Goal: Task Accomplishment & Management: Manage account settings

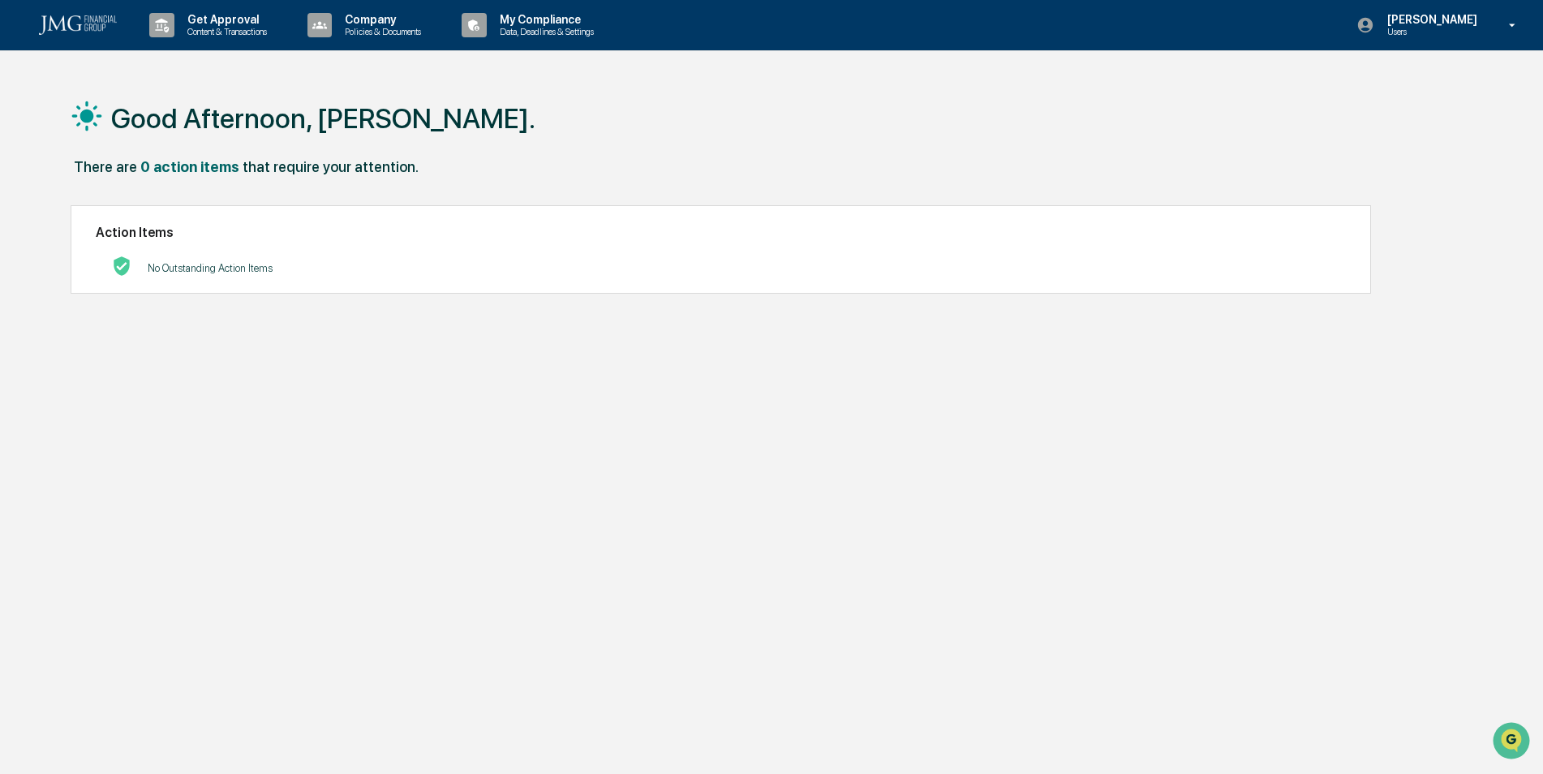
click at [485, 47] on div "My Compliance Data, Deadlines & Settings" at bounding box center [533, 25] width 157 height 50
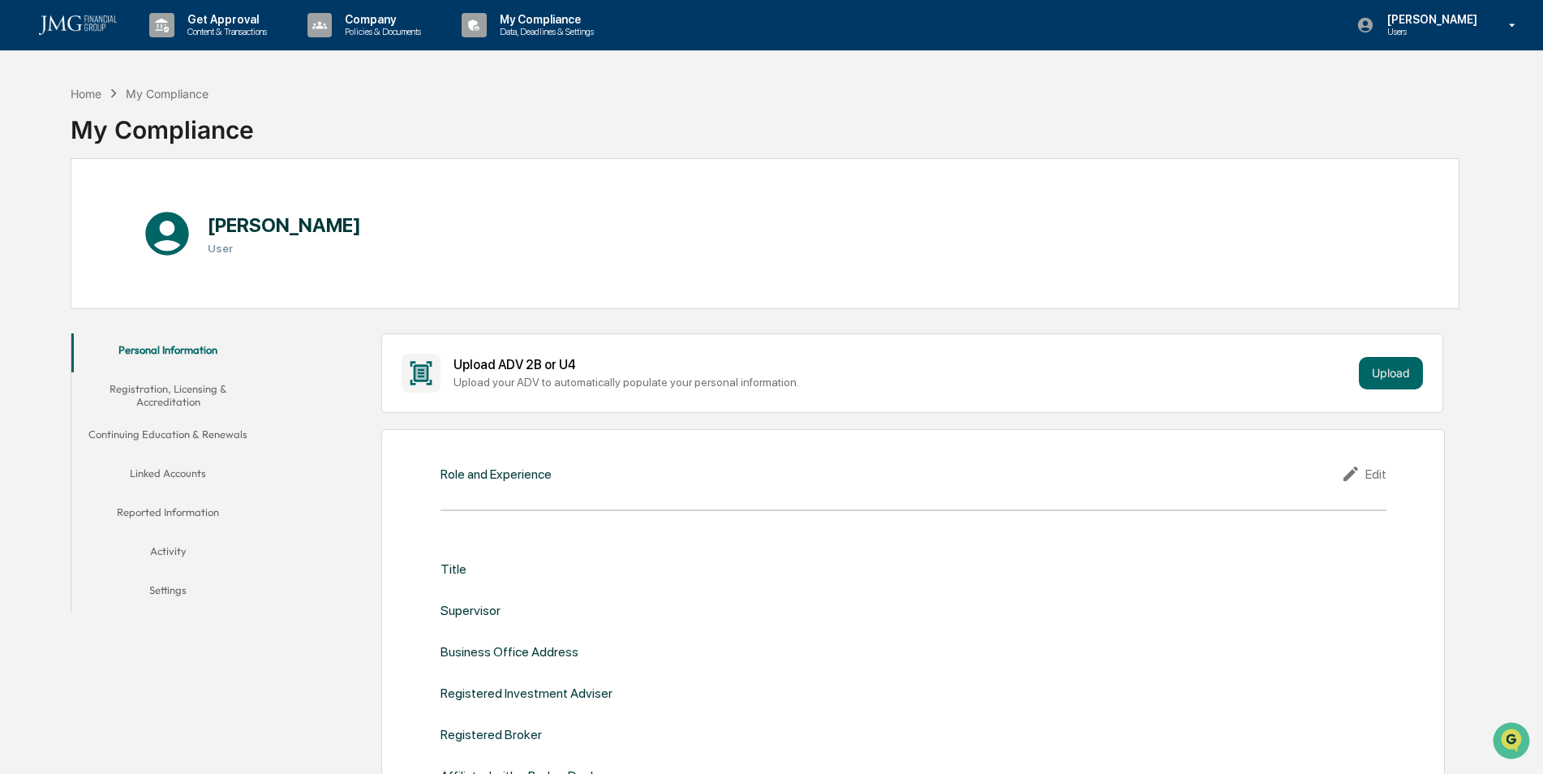
click at [172, 471] on button "Linked Accounts" at bounding box center [168, 476] width 194 height 39
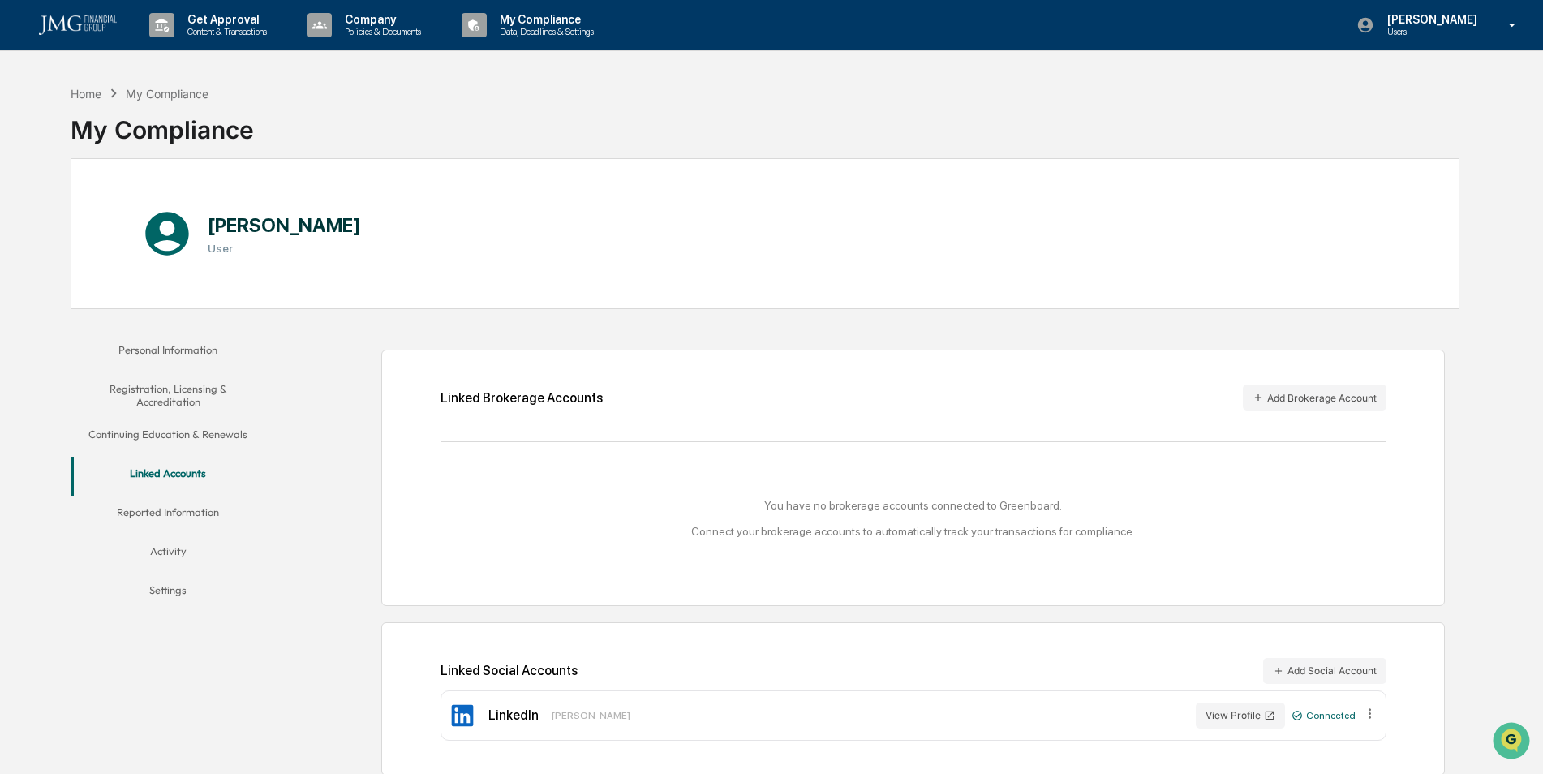
scroll to position [77, 0]
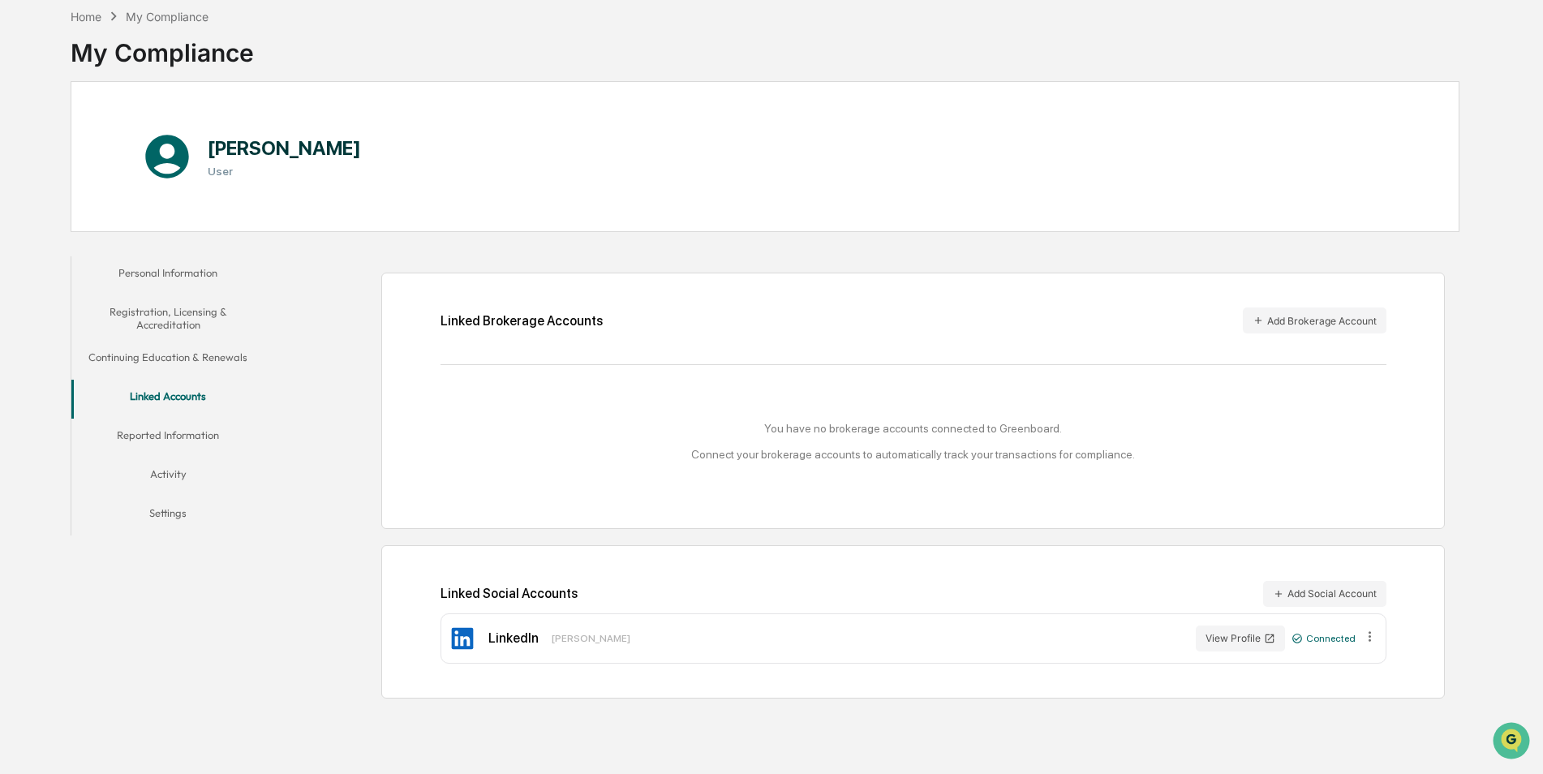
click at [1298, 321] on button "Add Brokerage Account" at bounding box center [1315, 321] width 144 height 26
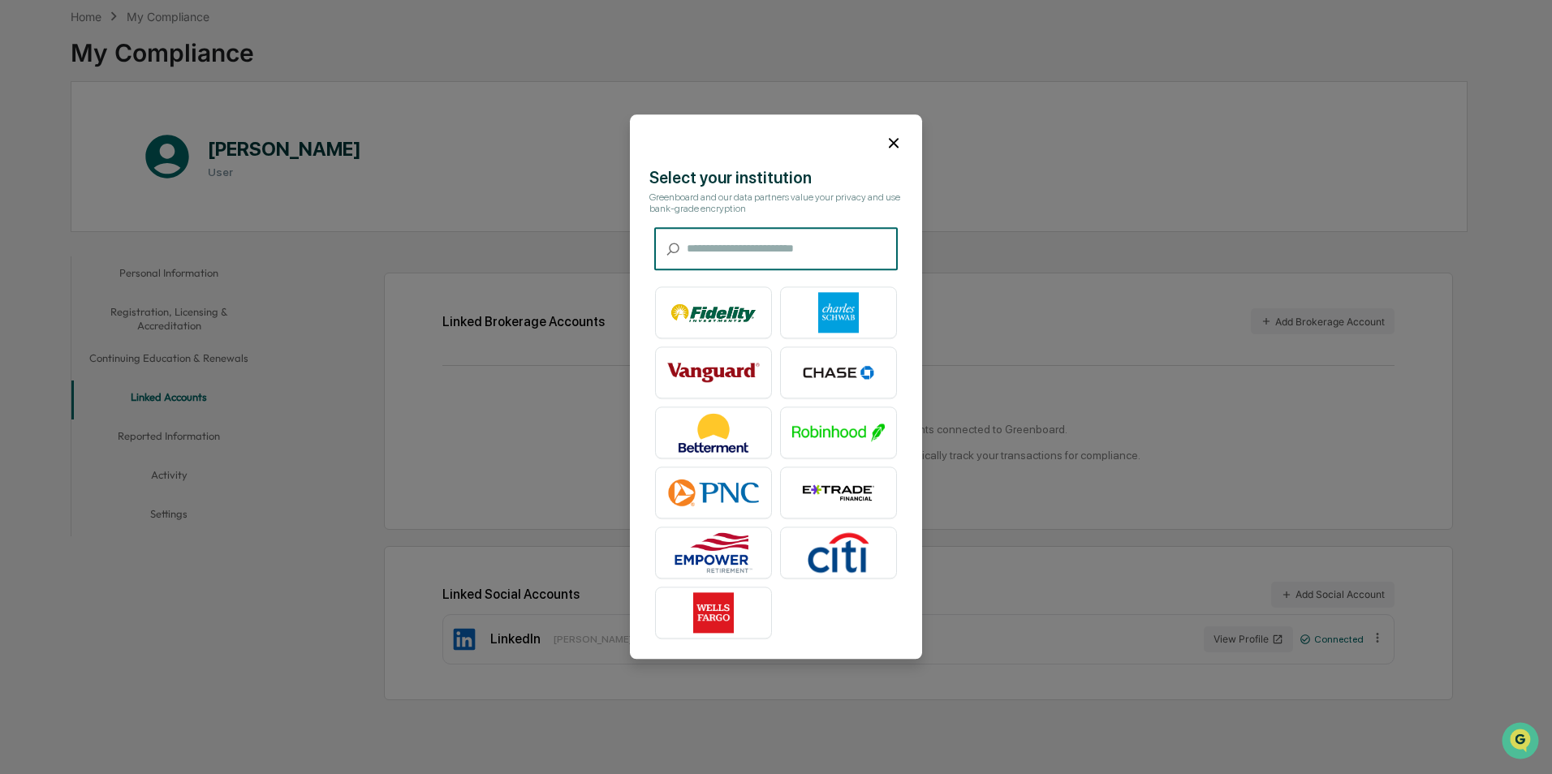
click at [843, 307] on img at bounding box center [838, 313] width 93 height 41
click at [892, 145] on icon at bounding box center [894, 143] width 10 height 10
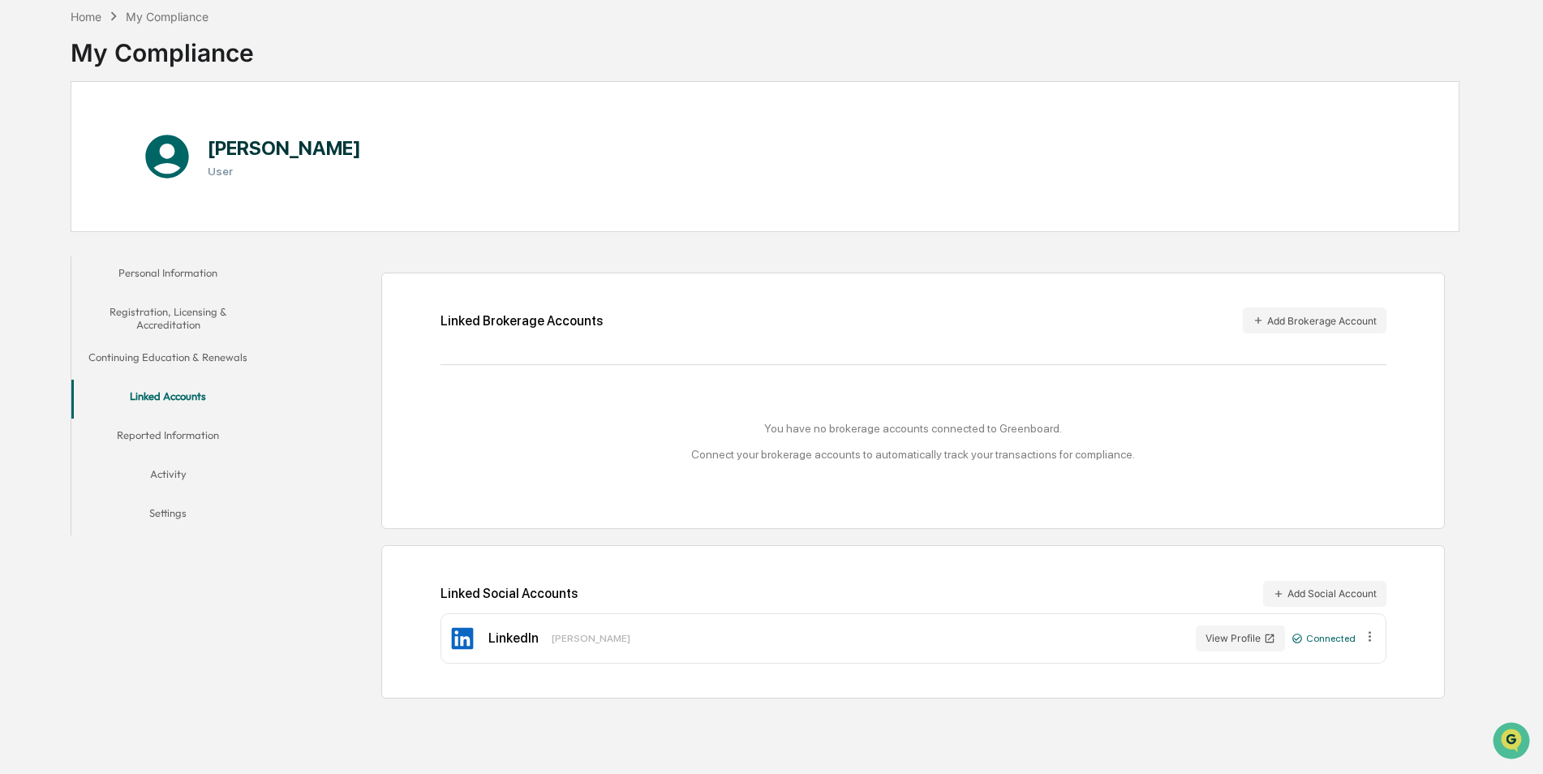
click at [1260, 639] on button "View Profile" at bounding box center [1240, 639] width 89 height 26
click at [210, 400] on button "Linked Accounts" at bounding box center [168, 399] width 194 height 39
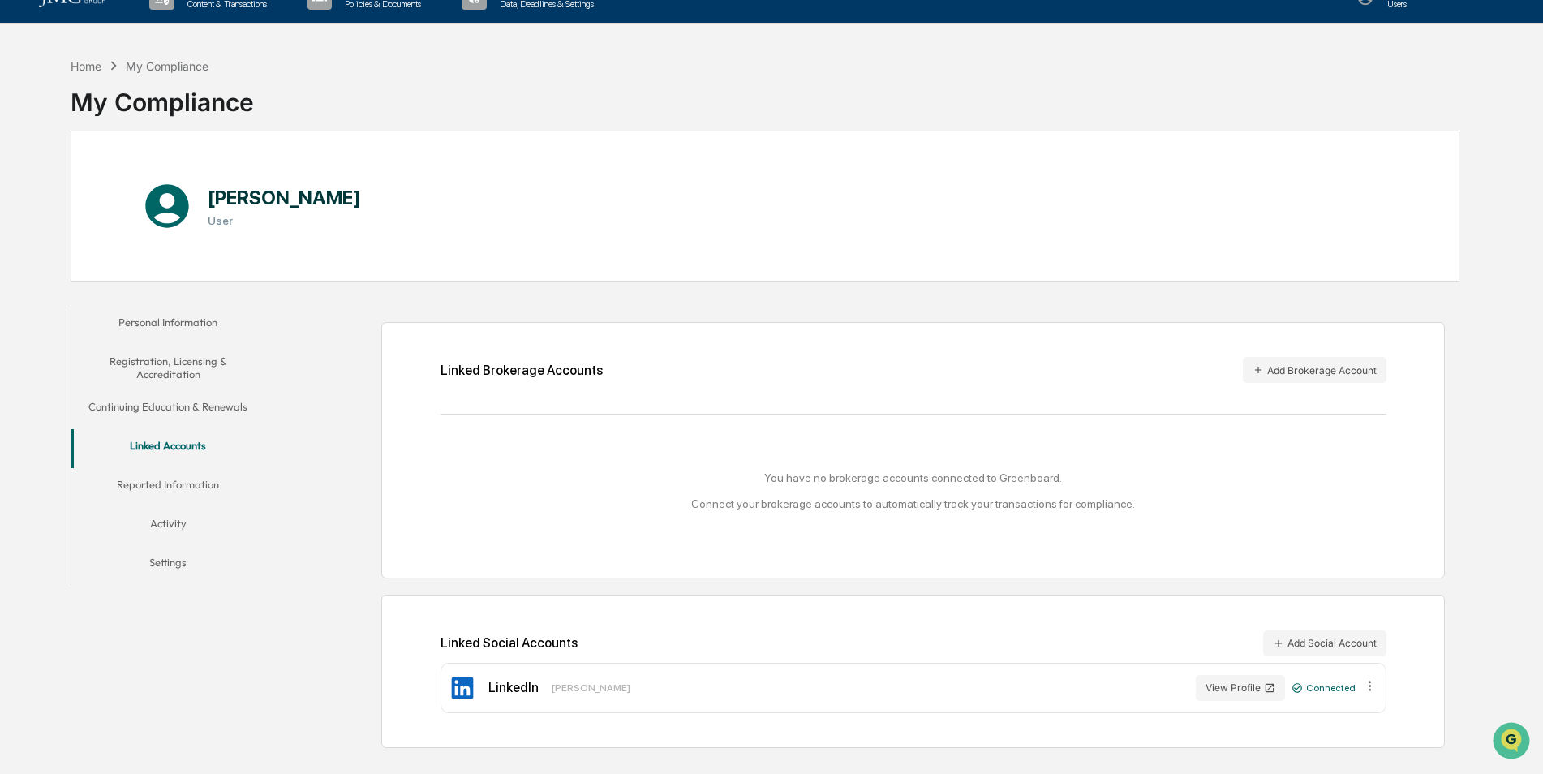
scroll to position [0, 0]
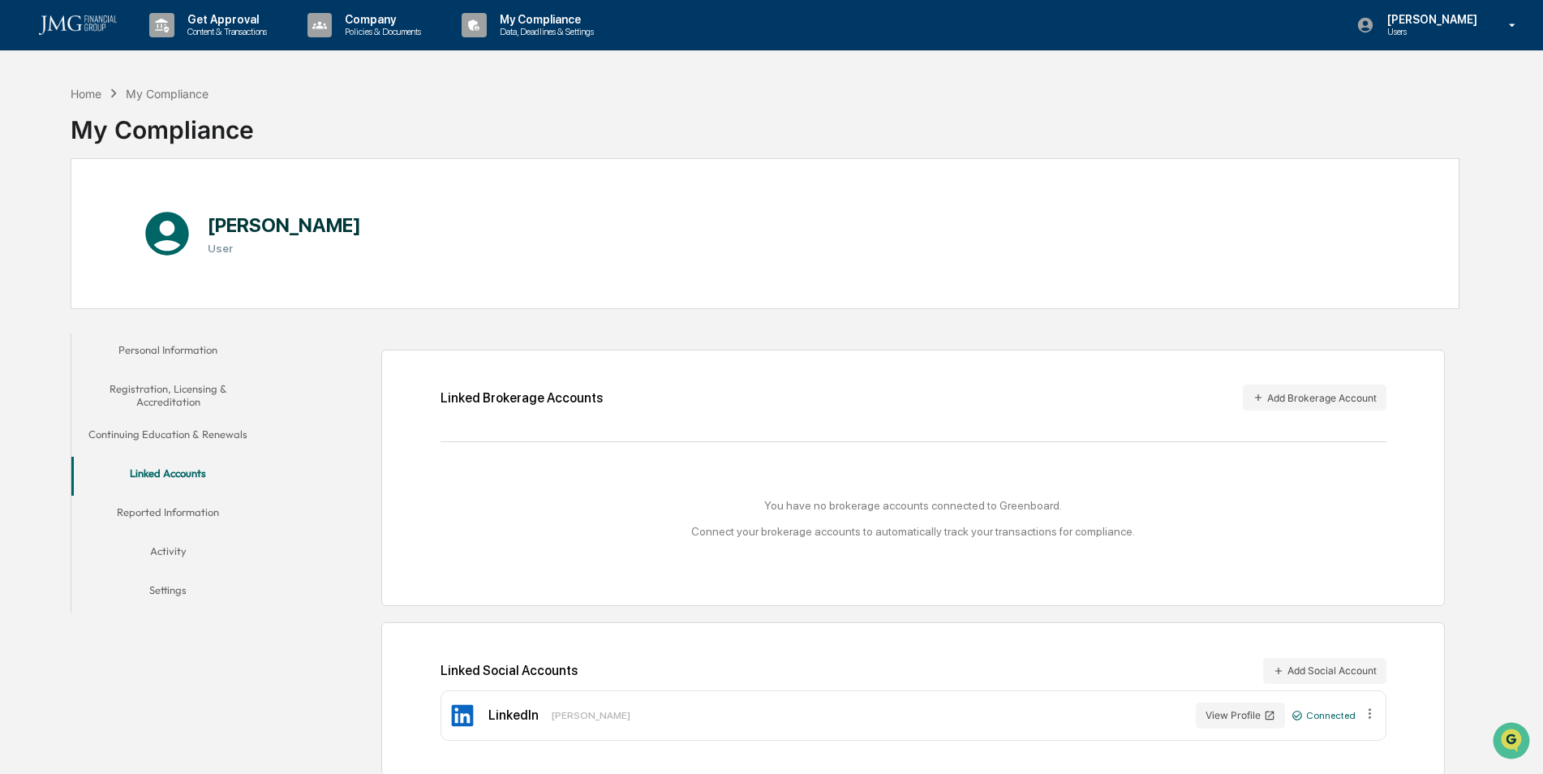
click at [1345, 397] on button "Add Brokerage Account" at bounding box center [1315, 398] width 144 height 26
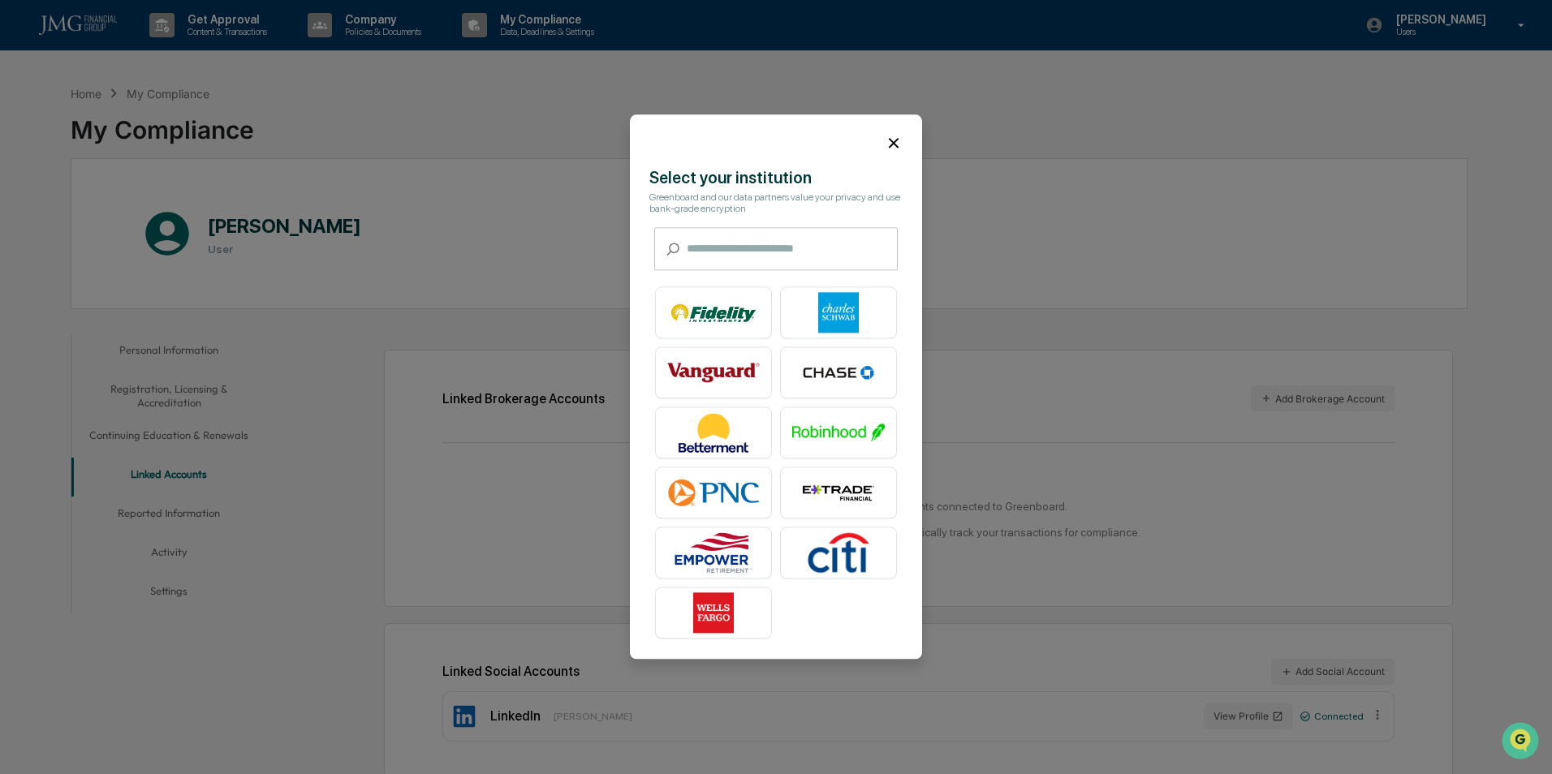
click at [831, 309] on img at bounding box center [838, 313] width 93 height 41
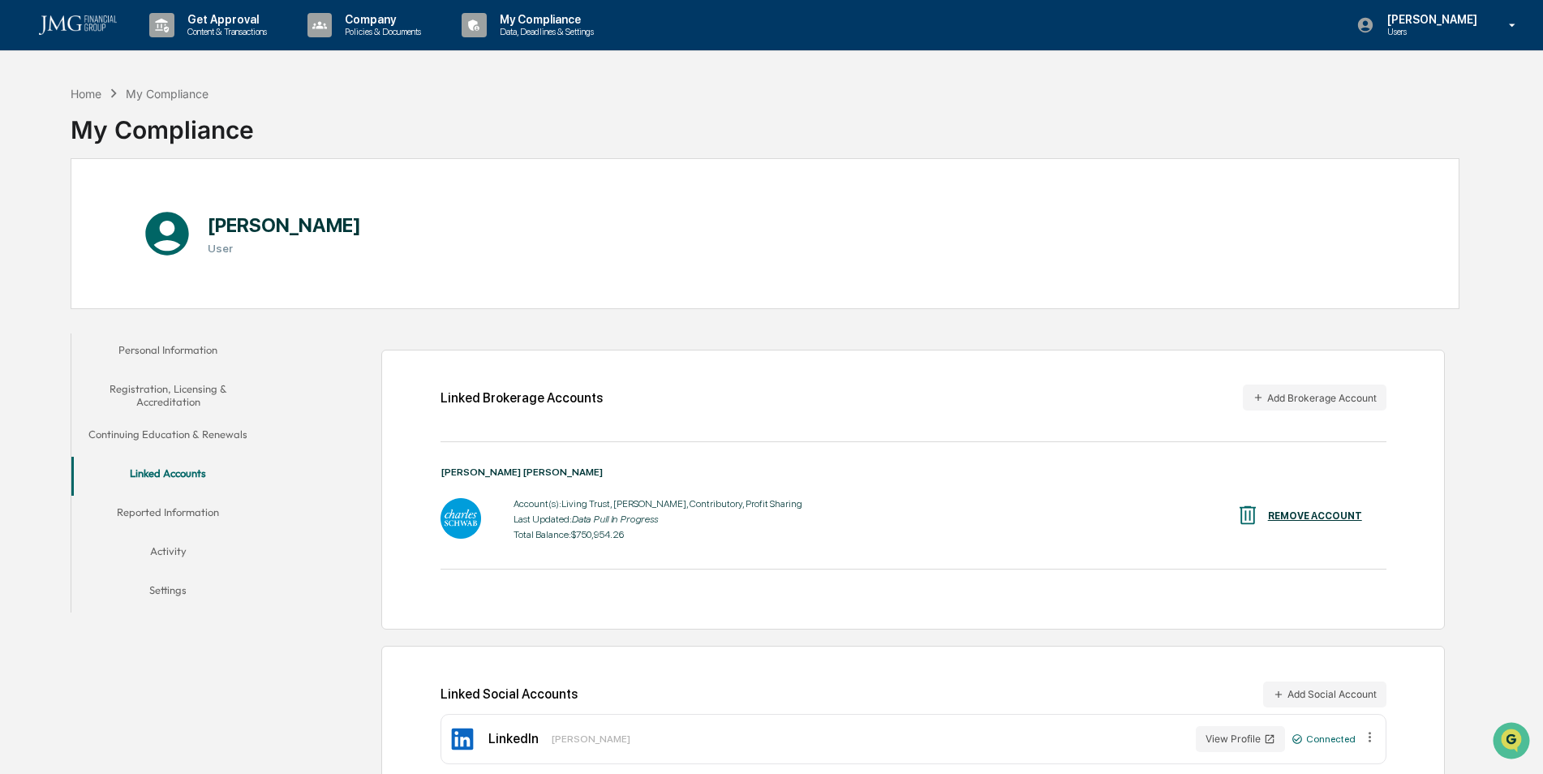
scroll to position [77, 0]
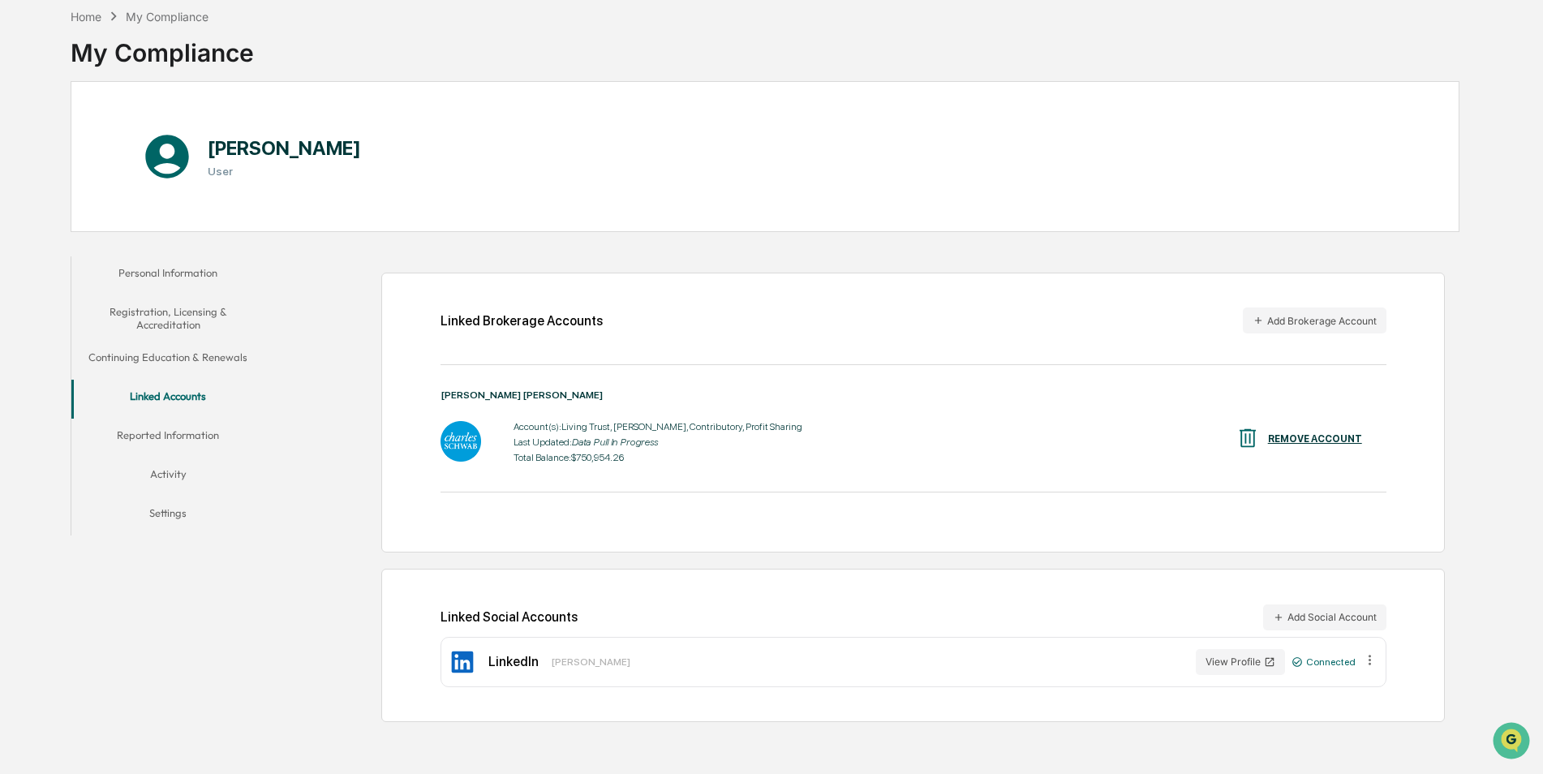
click at [101, 15] on div "Home" at bounding box center [86, 17] width 31 height 14
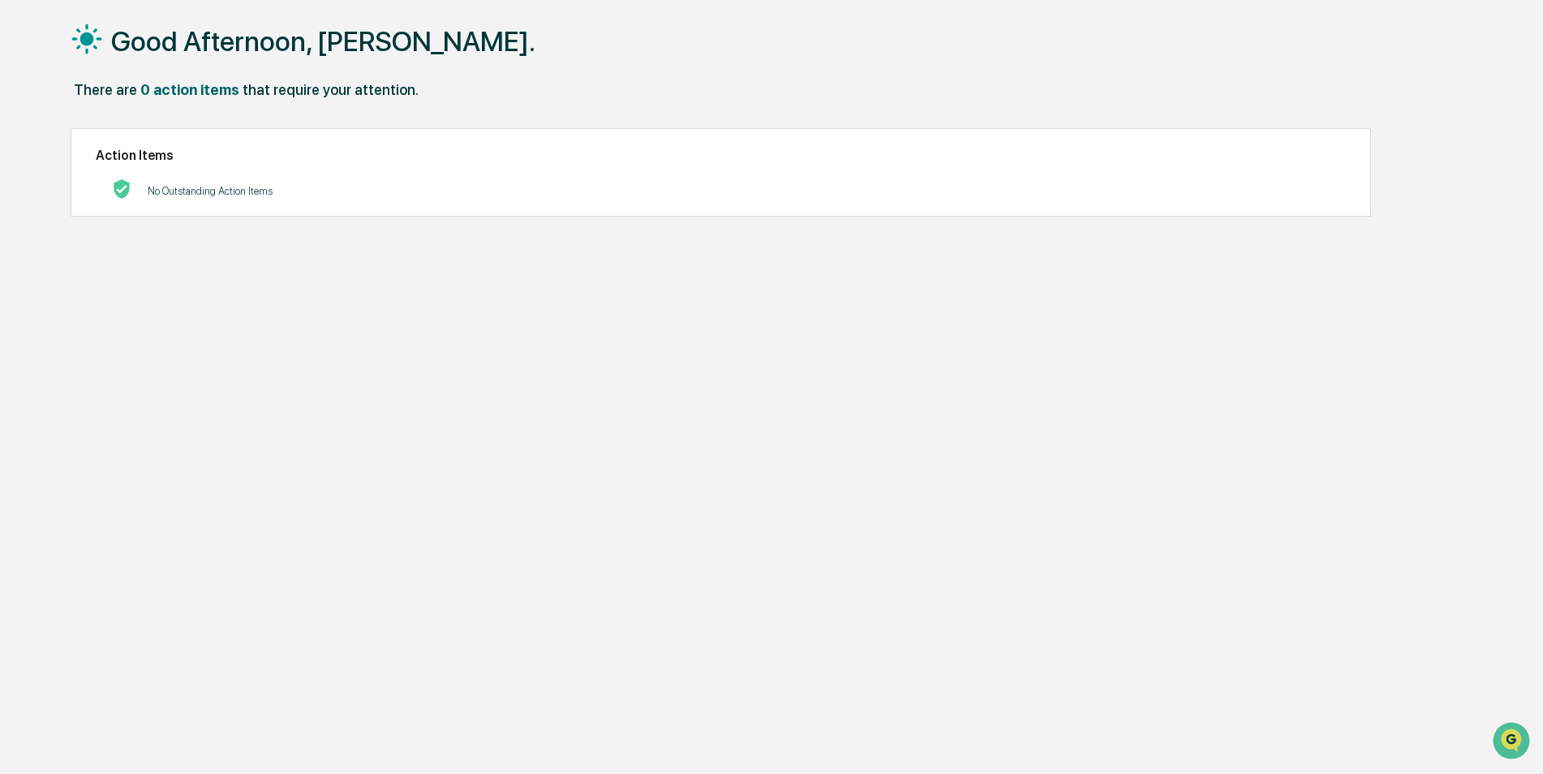
click at [213, 194] on p "No Outstanding Action Items" at bounding box center [210, 191] width 125 height 12
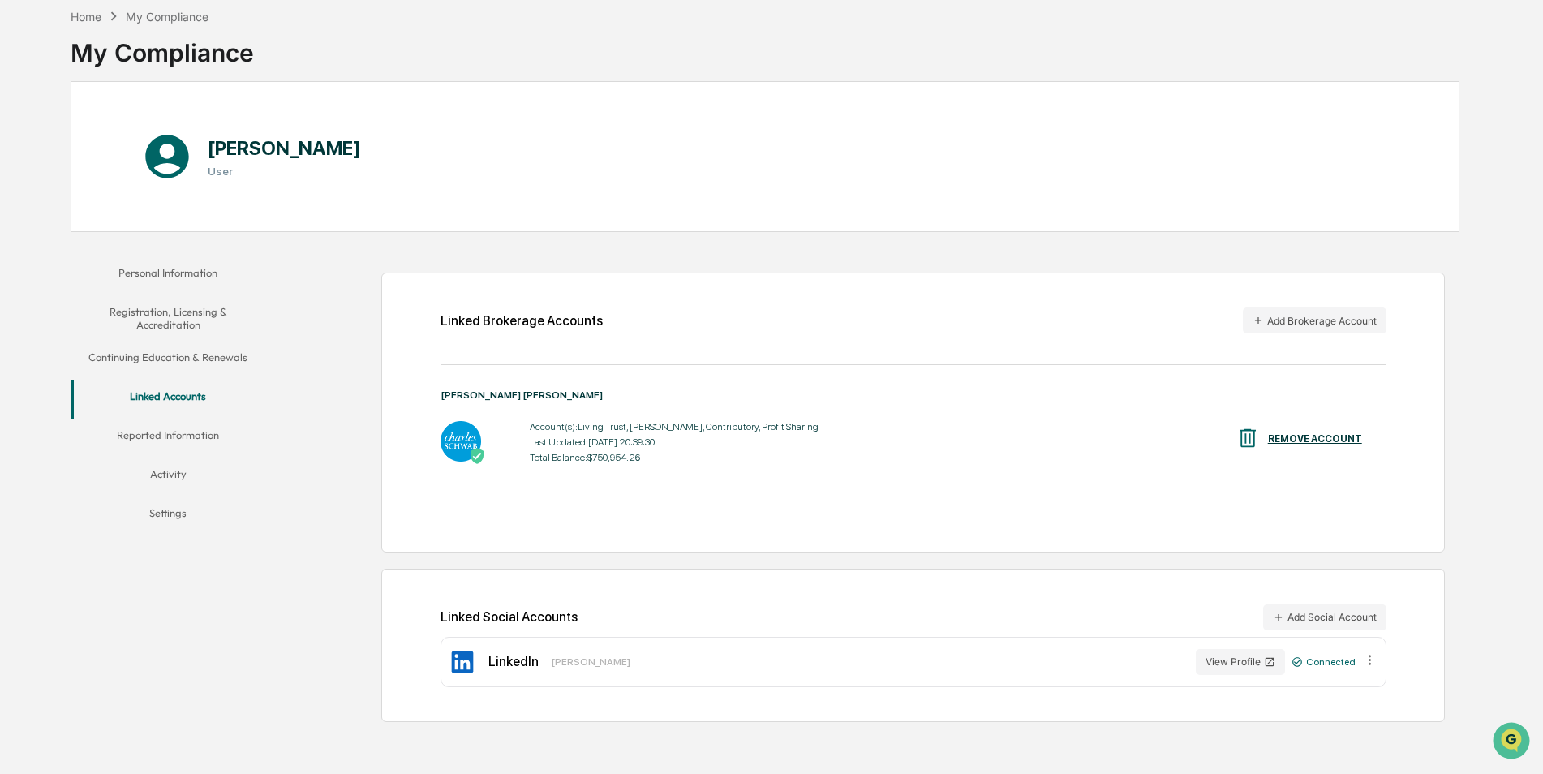
click at [192, 312] on button "Registration, Licensing & Accreditation" at bounding box center [168, 318] width 194 height 46
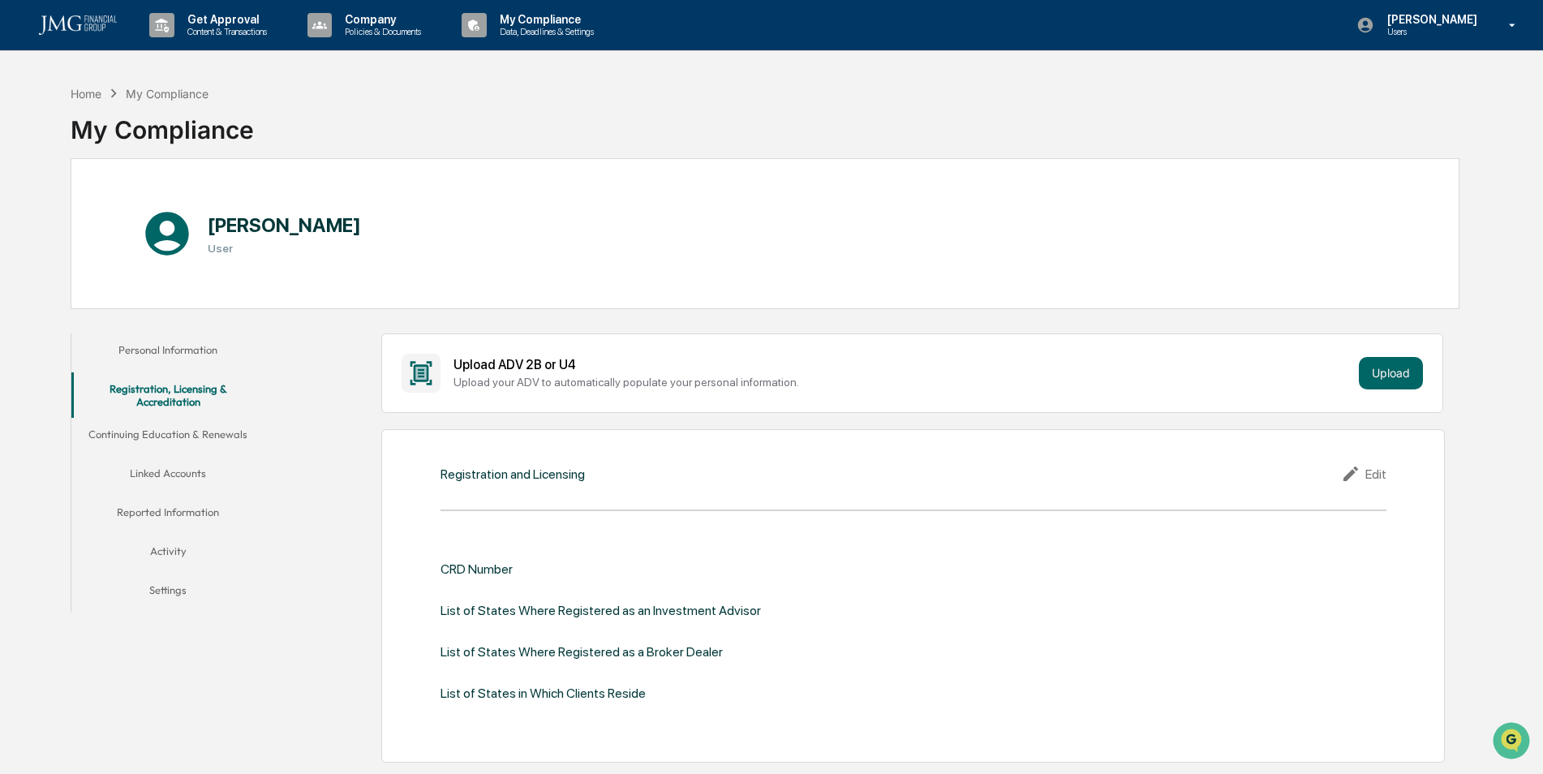
click at [175, 438] on button "Continuing Education & Renewals" at bounding box center [168, 437] width 194 height 39
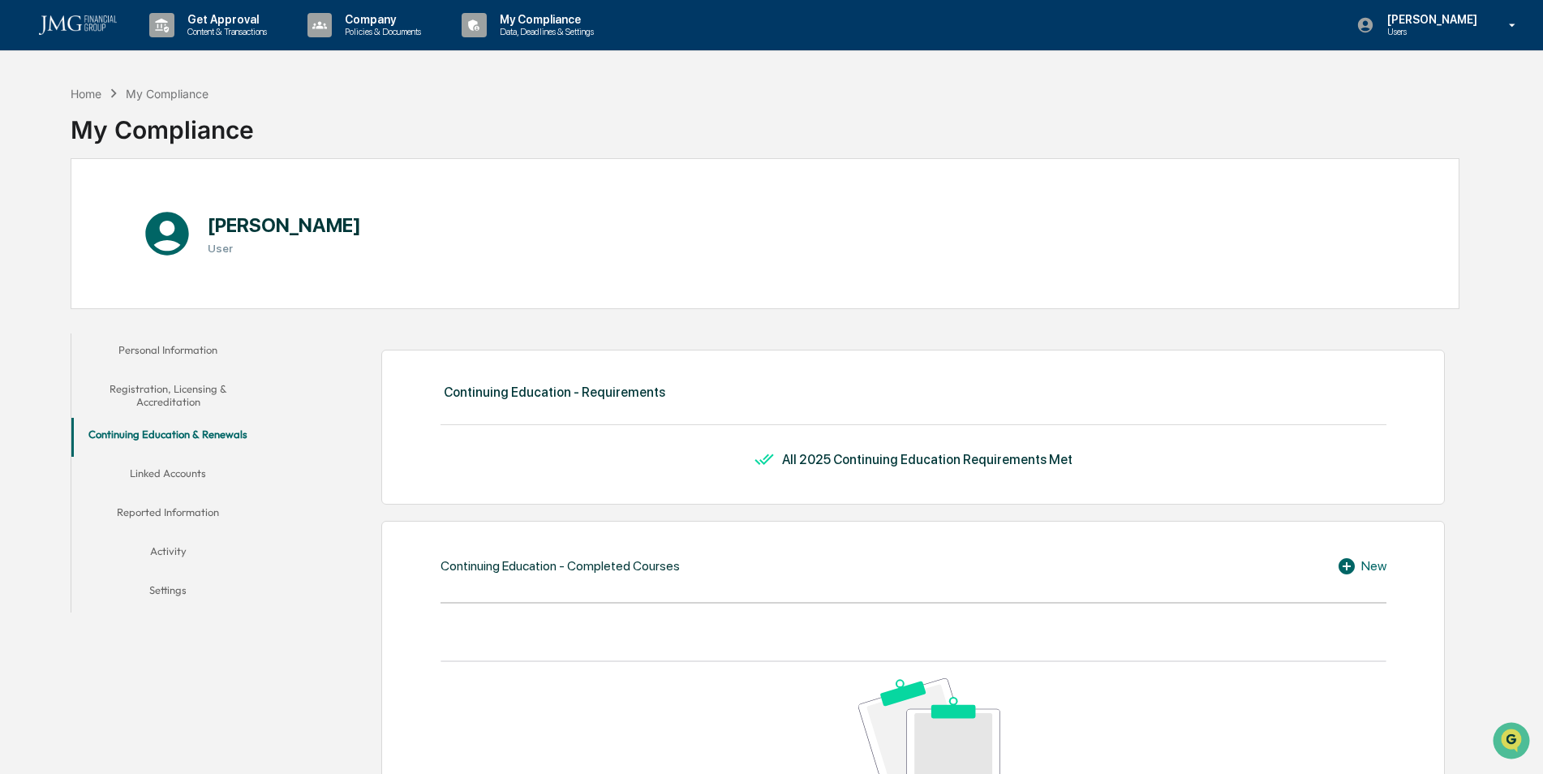
click at [167, 519] on button "Reported Information" at bounding box center [168, 515] width 194 height 39
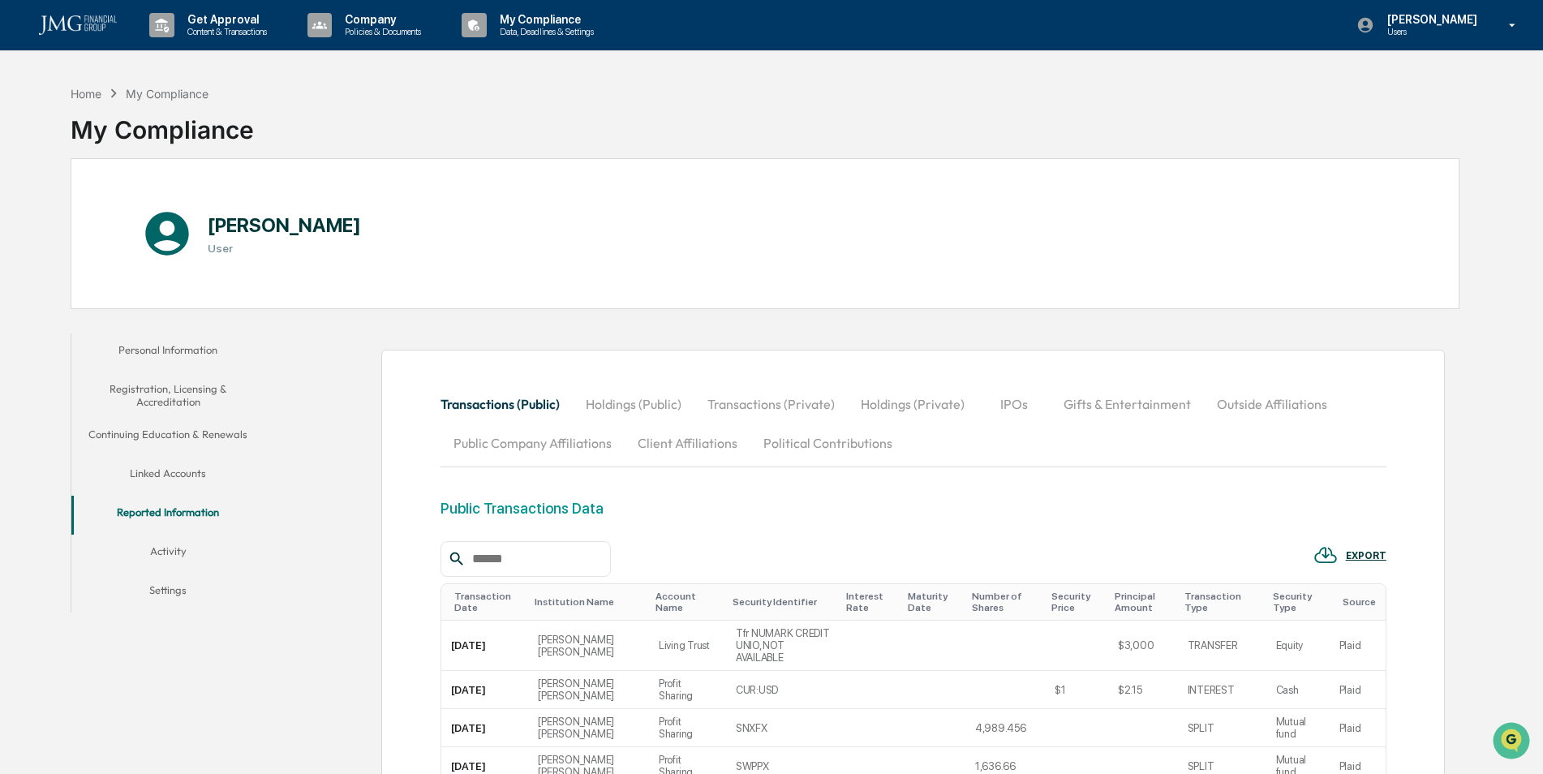
click at [655, 410] on button "Holdings (Public)" at bounding box center [634, 404] width 122 height 39
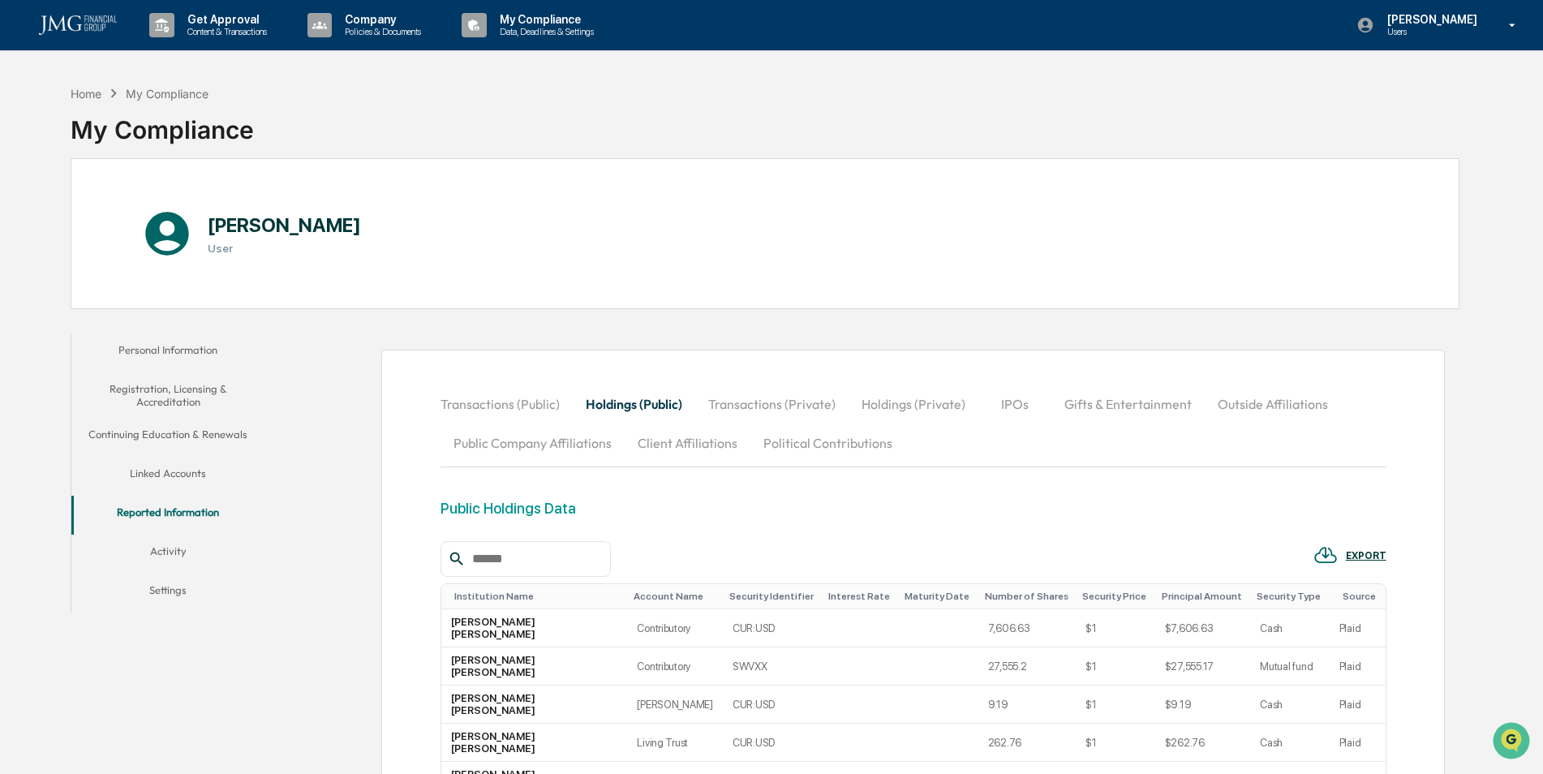
click at [787, 407] on button "Transactions (Private)" at bounding box center [771, 404] width 153 height 39
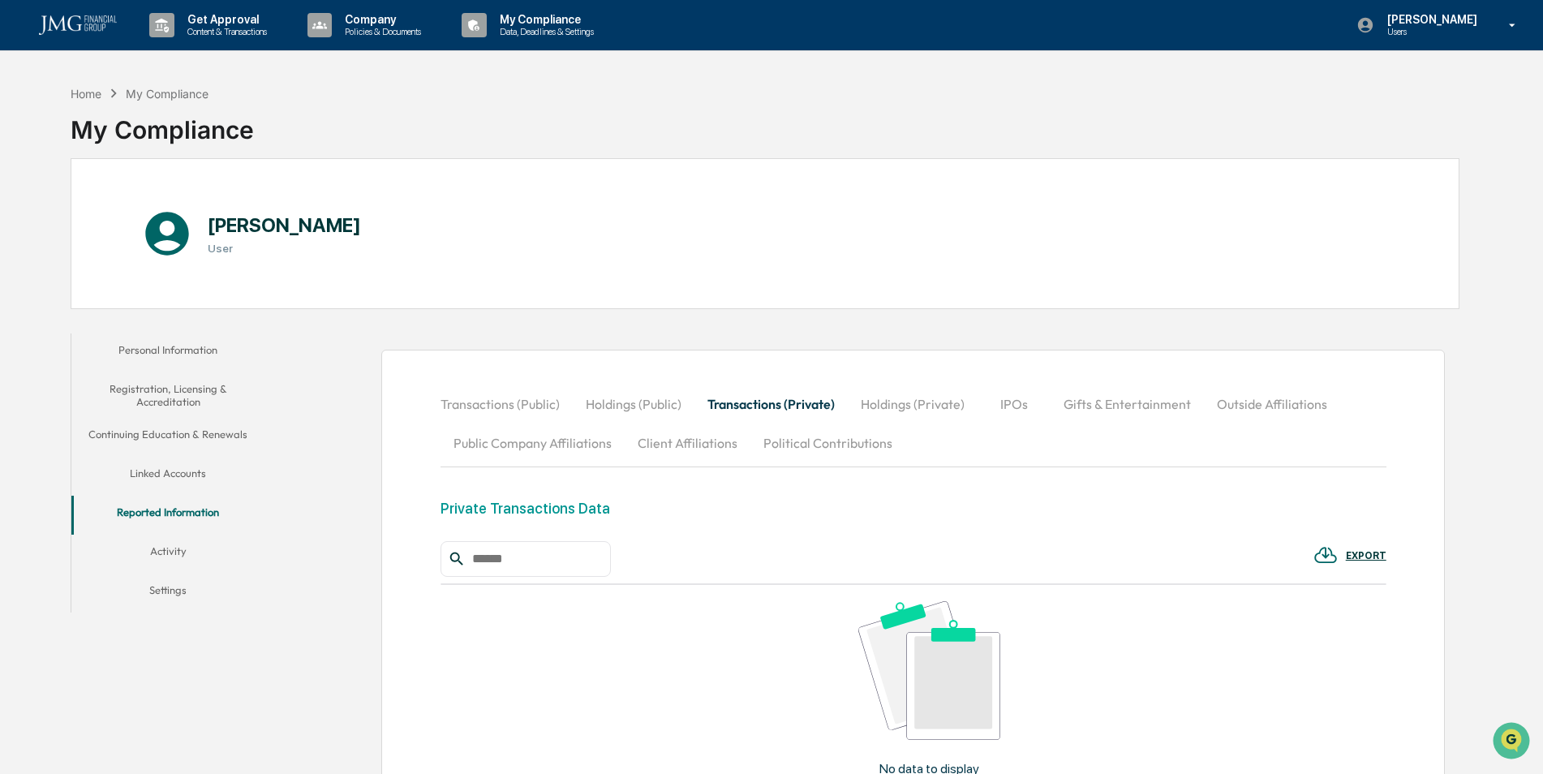
click at [924, 402] on button "Holdings (Private)" at bounding box center [913, 404] width 130 height 39
click at [1025, 403] on button "IPOs" at bounding box center [1015, 404] width 73 height 39
click at [1123, 403] on button "Gifts & Entertainment" at bounding box center [1127, 404] width 153 height 39
click at [1406, 23] on p "[PERSON_NAME]" at bounding box center [1430, 19] width 111 height 13
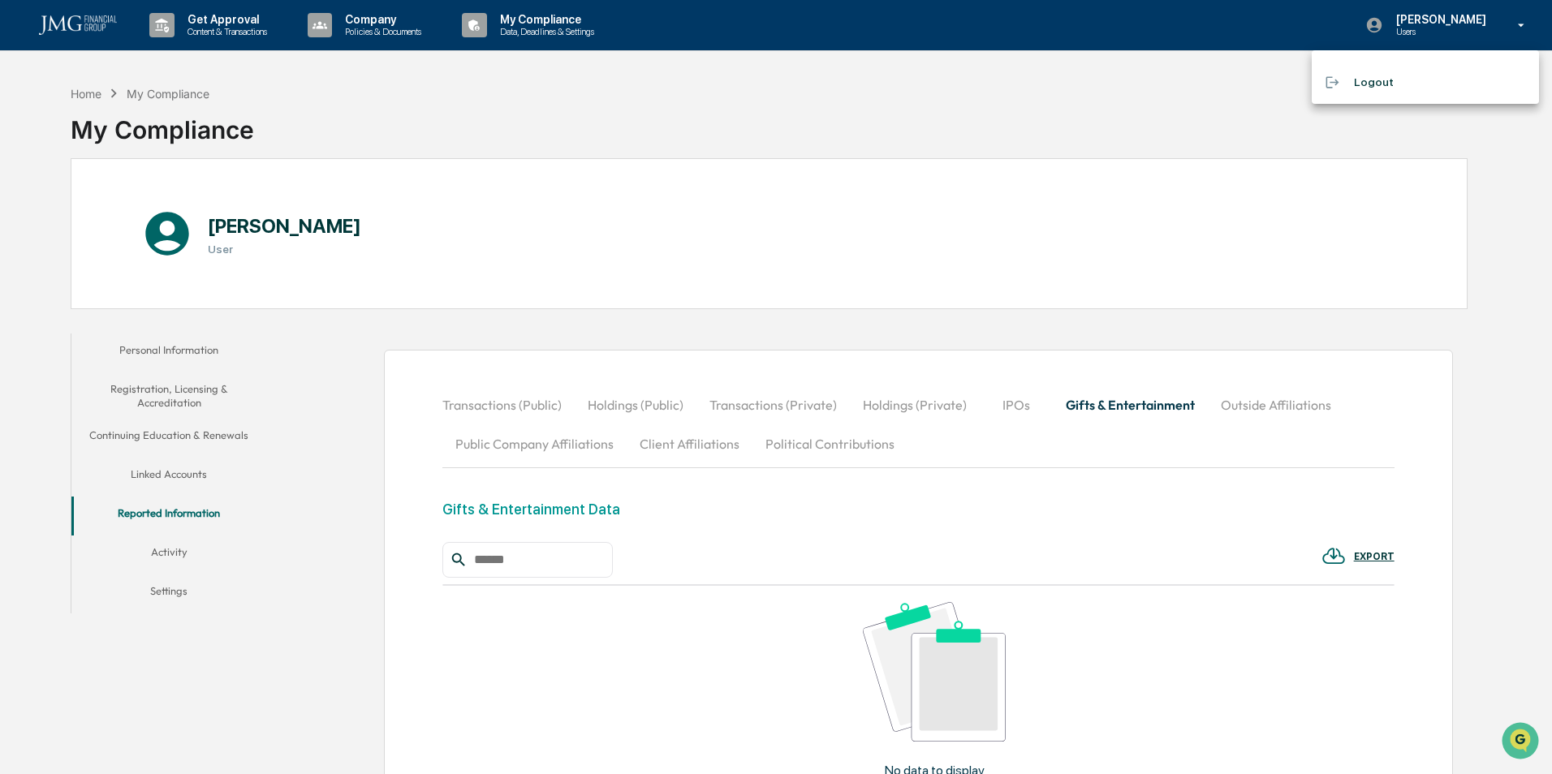
click at [1394, 88] on li "Logout" at bounding box center [1424, 82] width 227 height 30
